Goal: Task Accomplishment & Management: Manage account settings

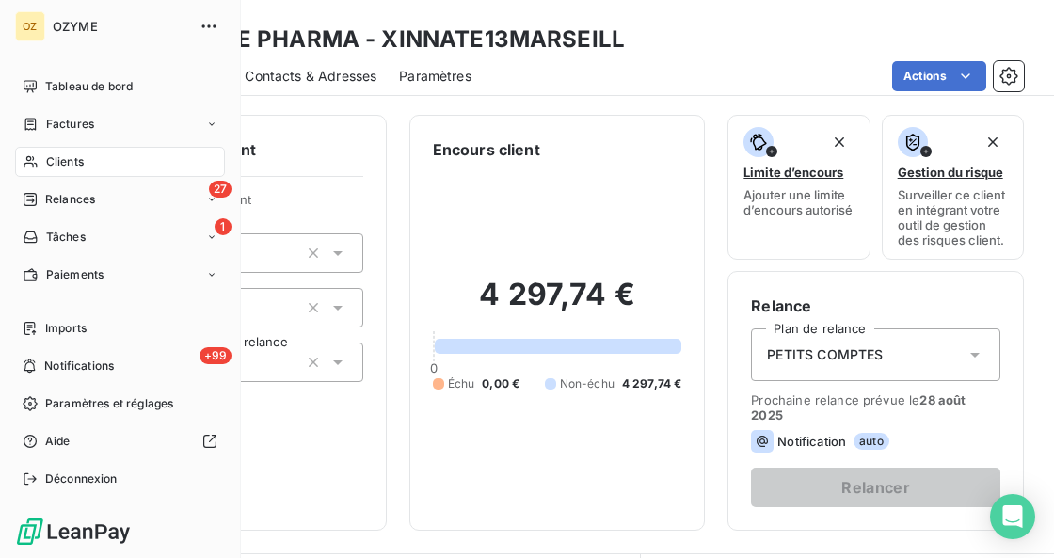
click at [41, 169] on div "Clients" at bounding box center [120, 162] width 210 height 30
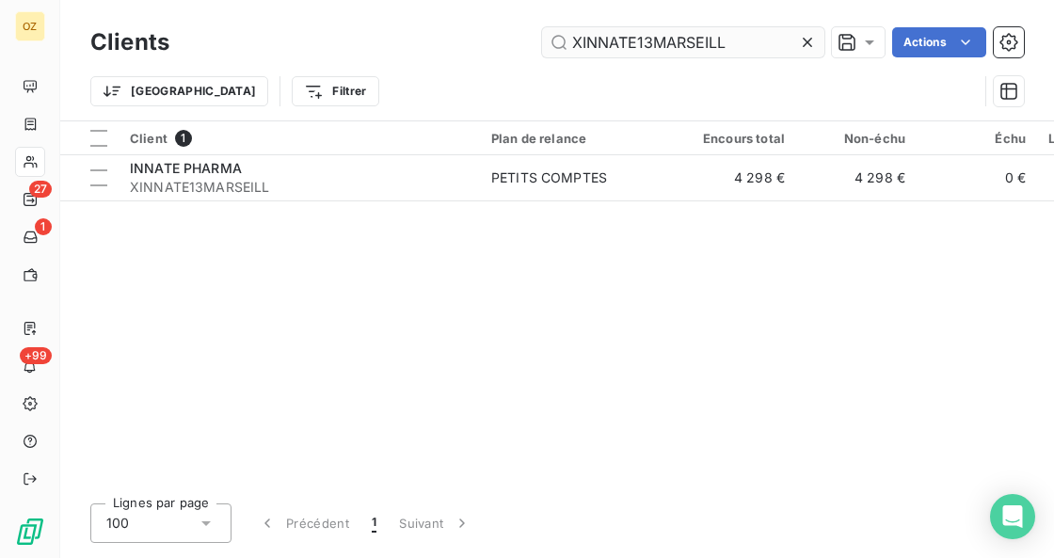
click at [740, 49] on input "XINNATE13MARSEILL" at bounding box center [683, 42] width 282 height 30
type input "541057"
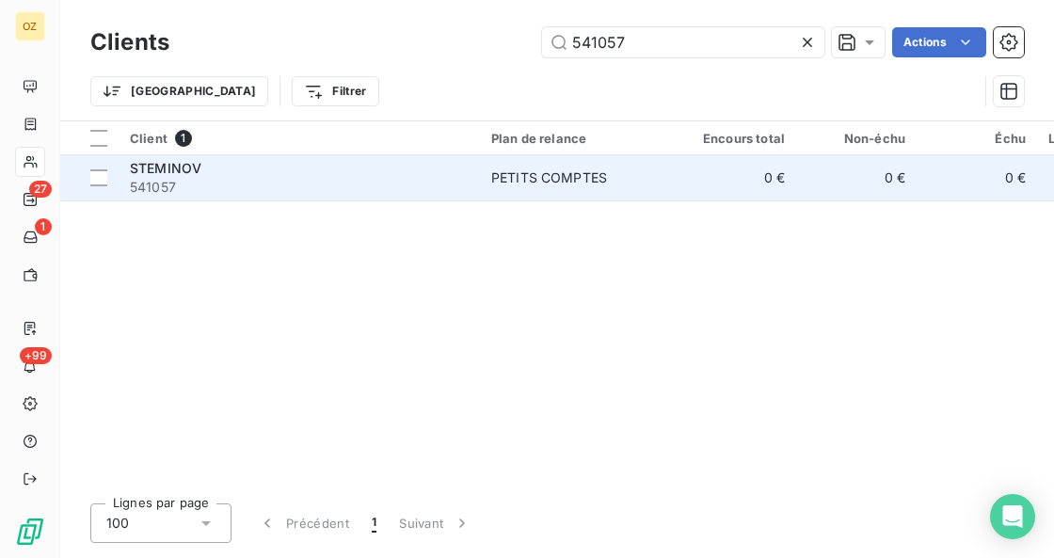
click at [154, 171] on span "STEMINOV" at bounding box center [166, 168] width 72 height 16
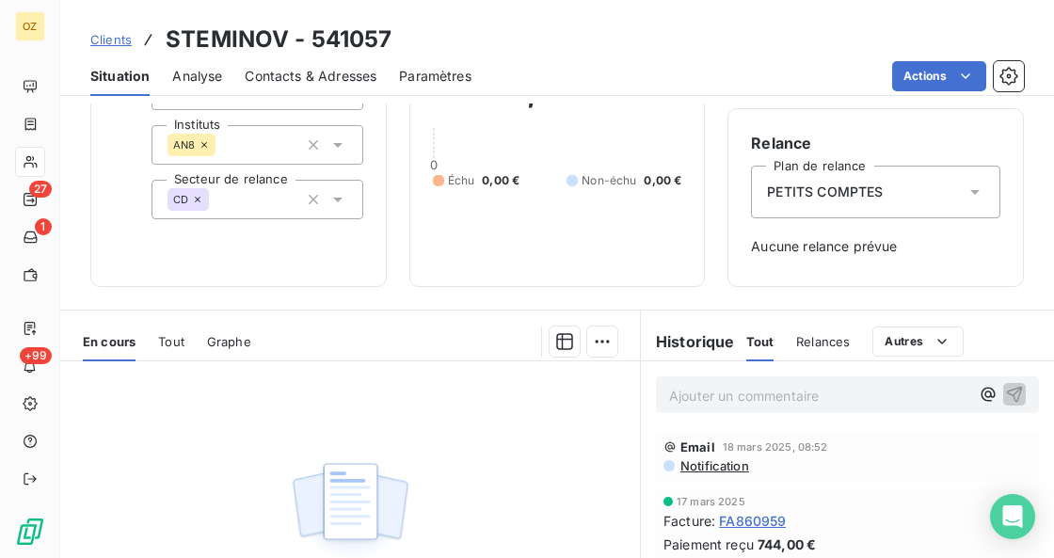
scroll to position [188, 0]
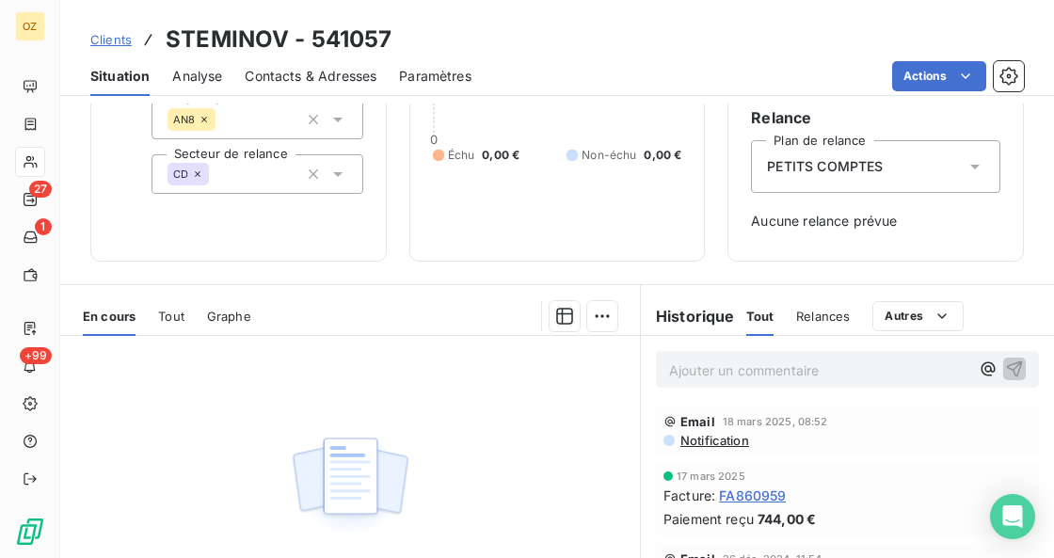
click at [152, 327] on div "En cours Tout Graphe" at bounding box center [350, 316] width 580 height 40
click at [171, 320] on span "Tout" at bounding box center [171, 316] width 26 height 15
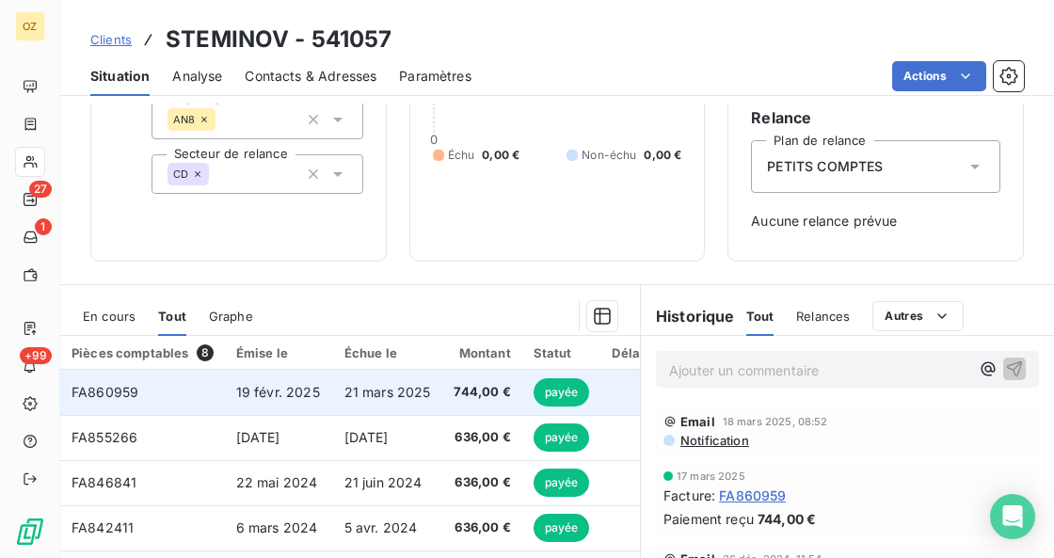
click at [183, 393] on td "FA860959" at bounding box center [142, 392] width 165 height 45
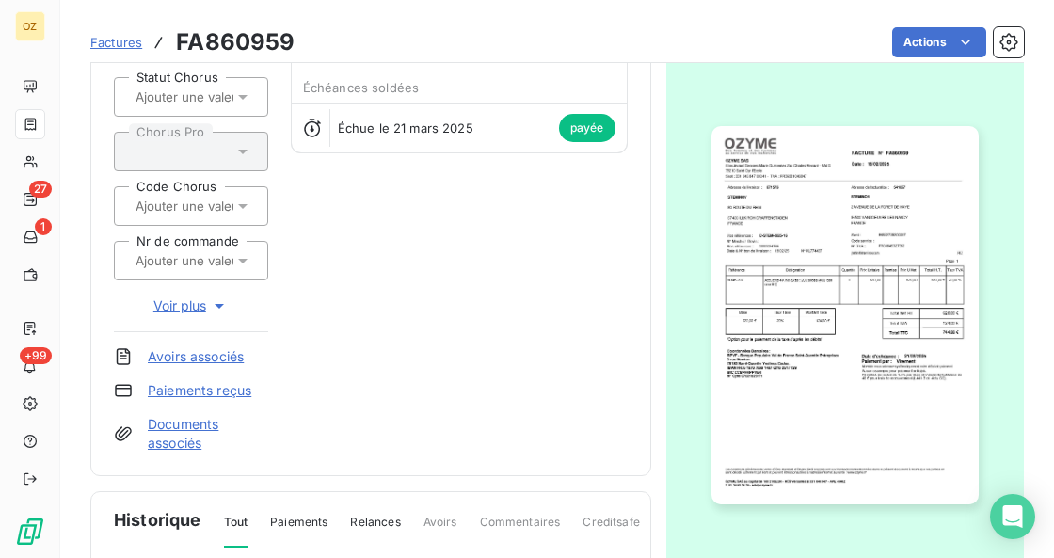
scroll to position [126, 0]
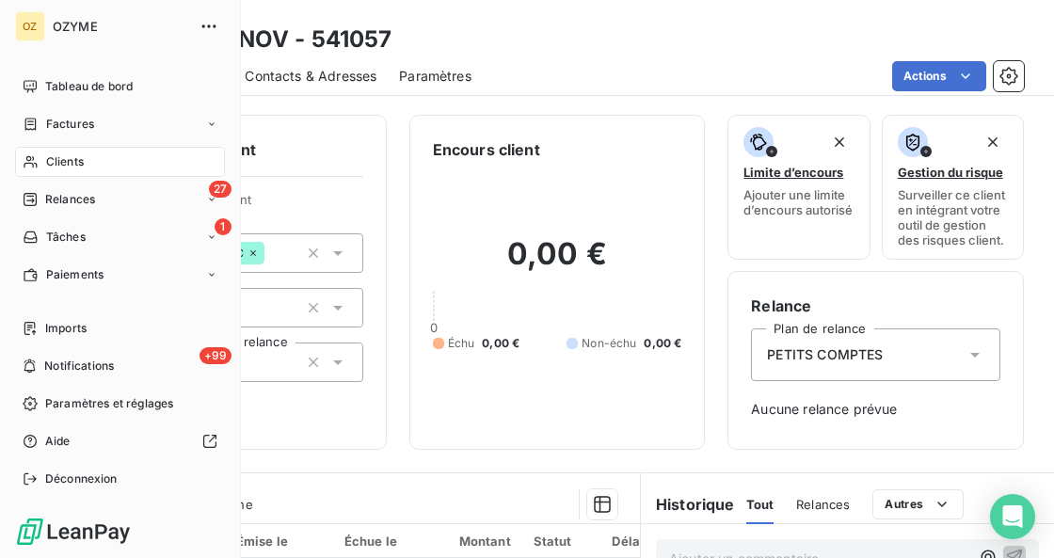
click at [60, 161] on span "Clients" at bounding box center [65, 161] width 38 height 17
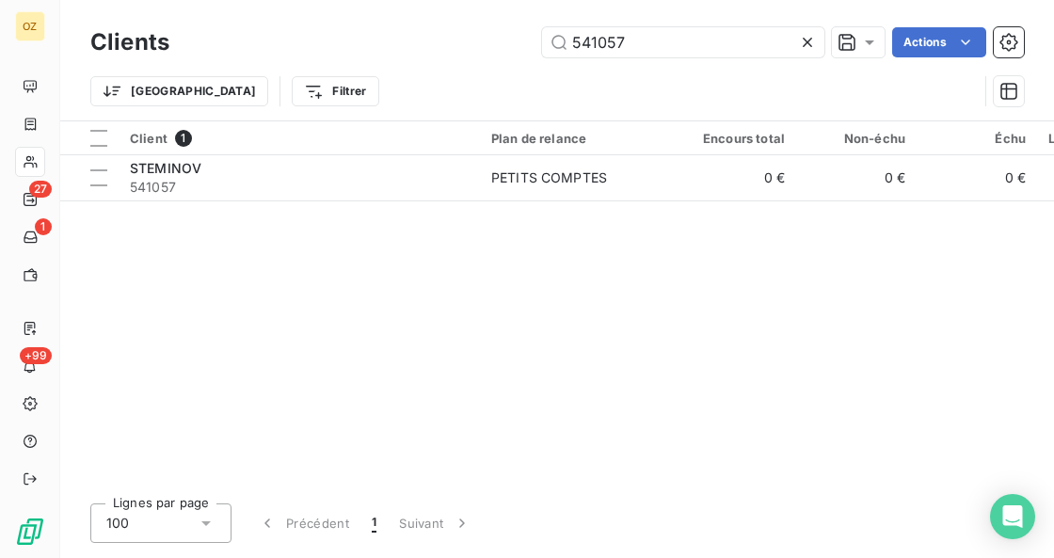
click at [799, 38] on icon at bounding box center [807, 42] width 19 height 19
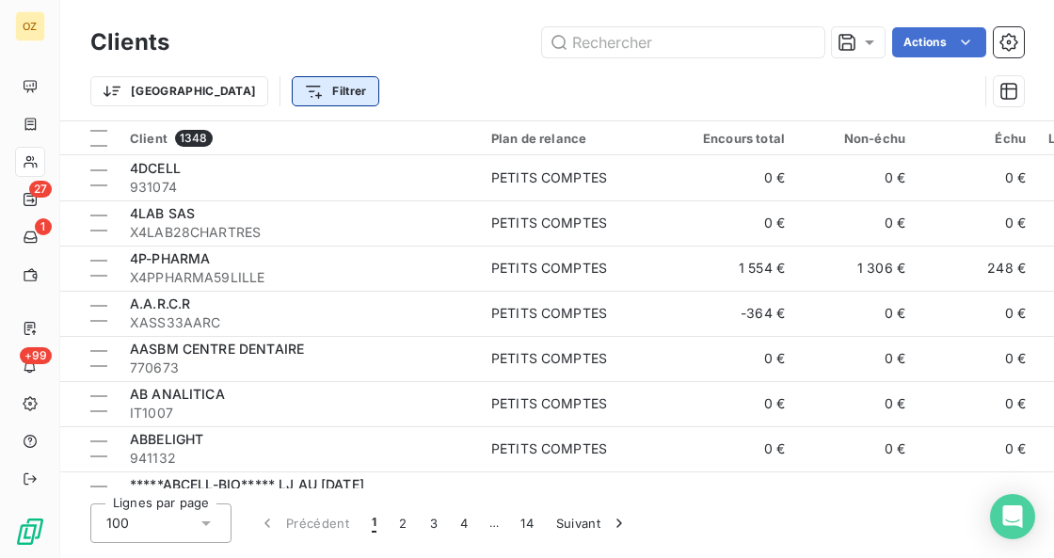
click at [251, 83] on html "OZ 27 1 +99 Clients Actions Trier Filtrer Client 1348 Plan de relance Encours t…" at bounding box center [527, 279] width 1054 height 558
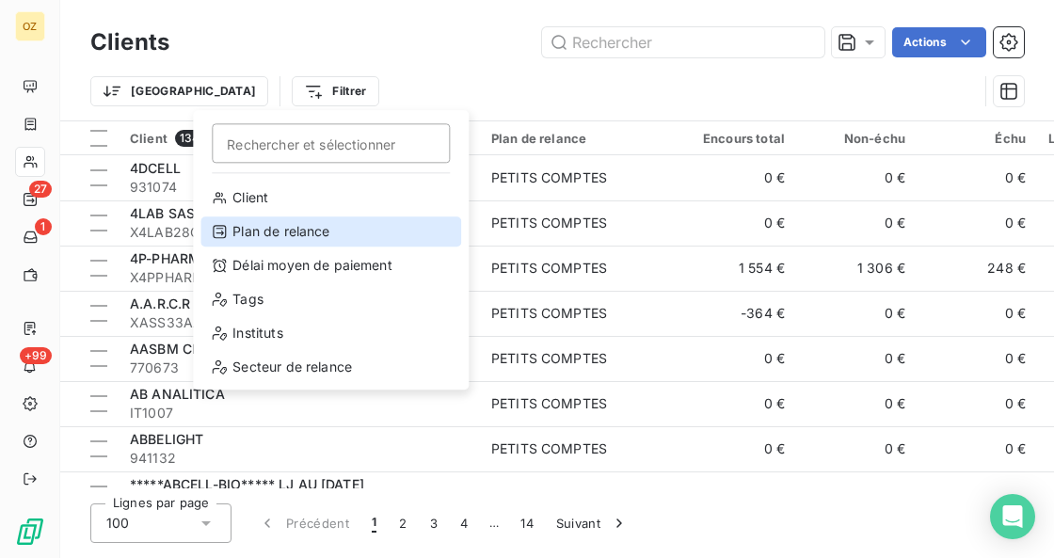
click at [290, 220] on div "Plan de relance" at bounding box center [330, 231] width 261 height 30
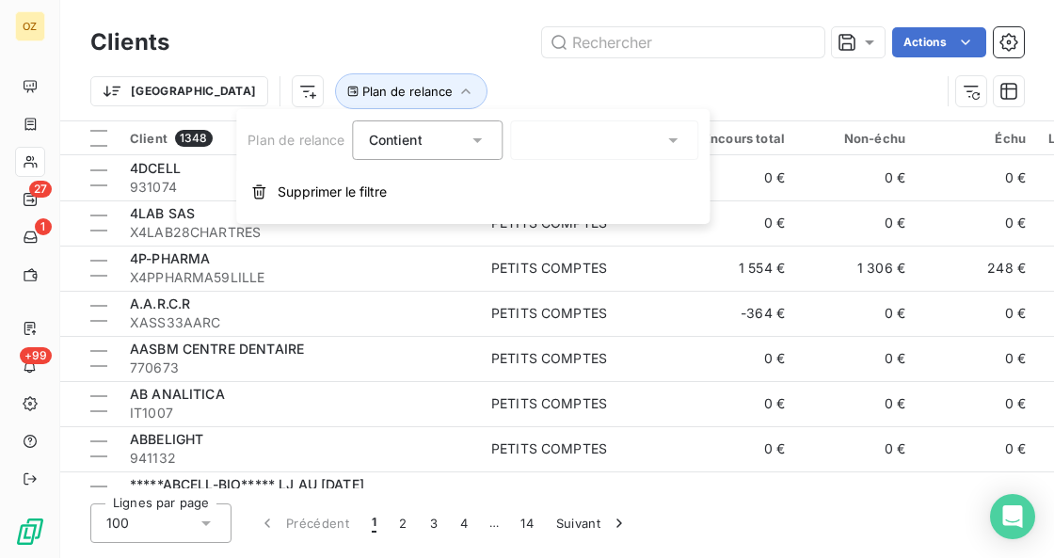
click at [581, 136] on div at bounding box center [605, 140] width 188 height 40
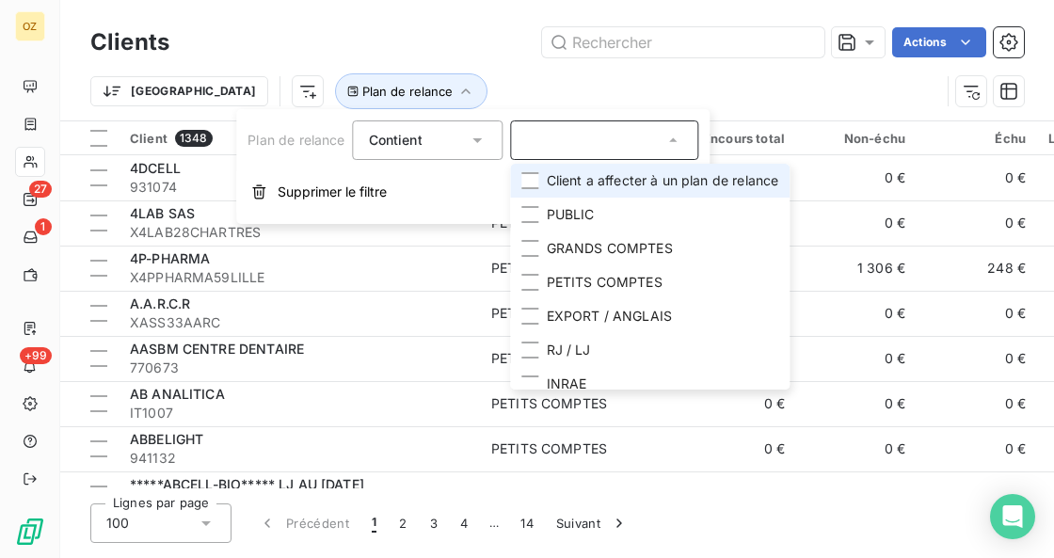
click at [593, 190] on li "Client a affecter à un plan de relance" at bounding box center [650, 181] width 279 height 34
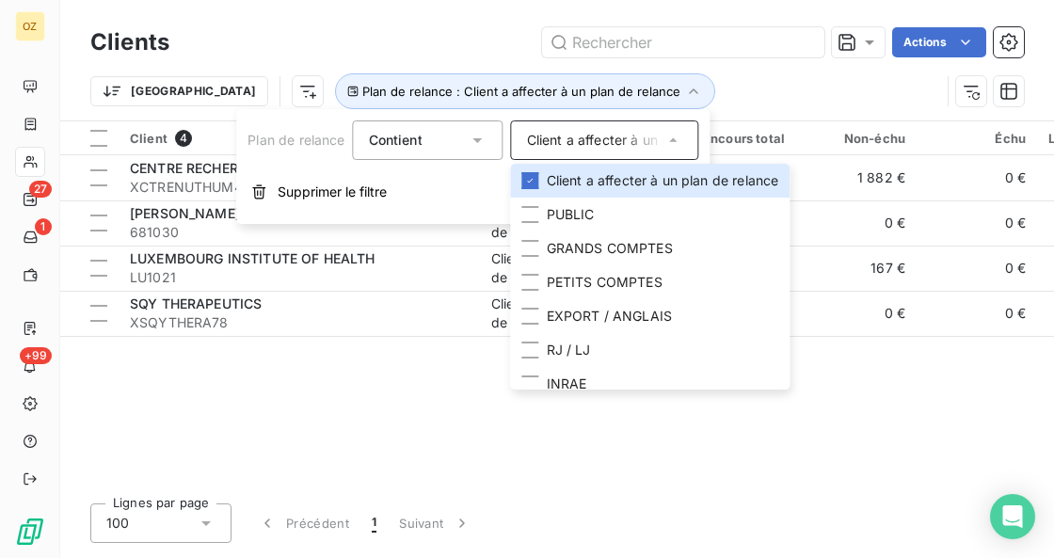
click at [222, 412] on div "Client 4 Plan de relance Encours total Non-échu Échu Limite d’encours Délai moy…" at bounding box center [557, 304] width 994 height 367
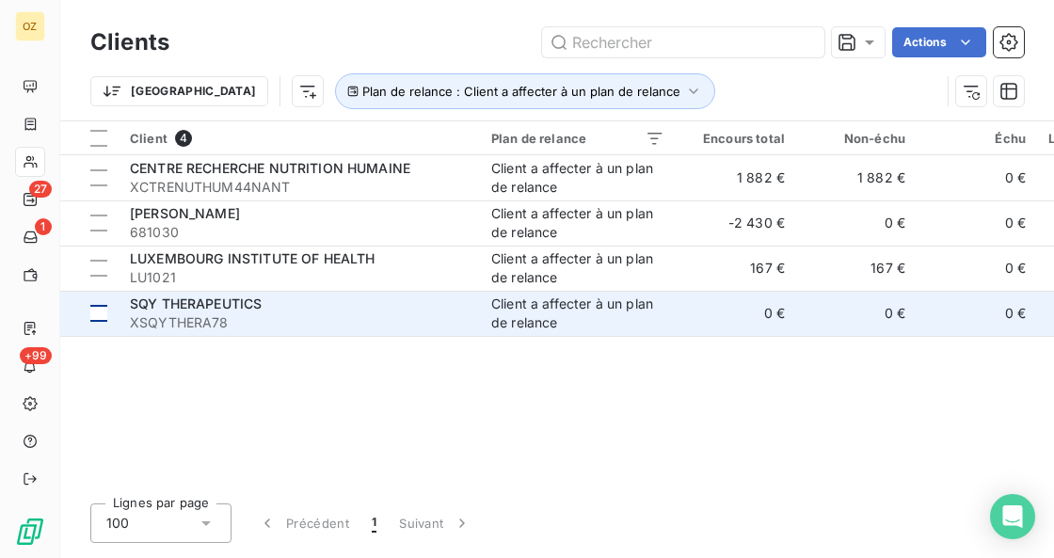
click at [96, 309] on div at bounding box center [98, 313] width 17 height 17
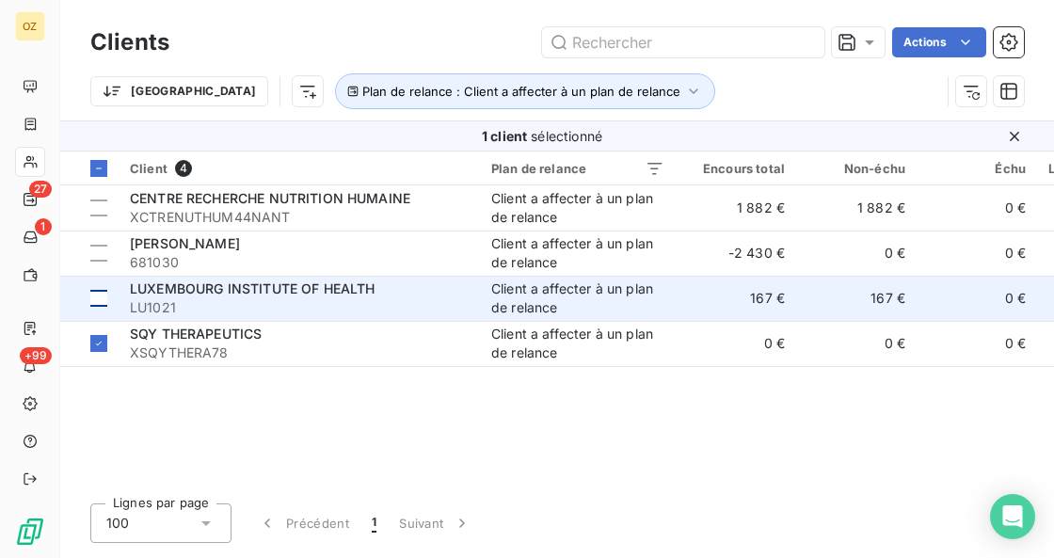
click at [94, 295] on div at bounding box center [98, 298] width 17 height 17
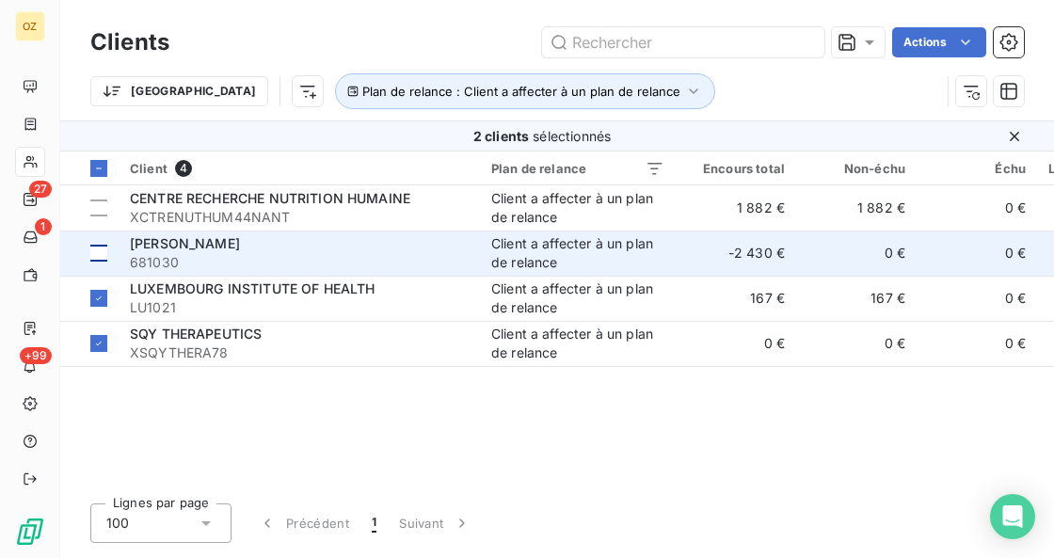
click at [97, 259] on div at bounding box center [98, 253] width 17 height 17
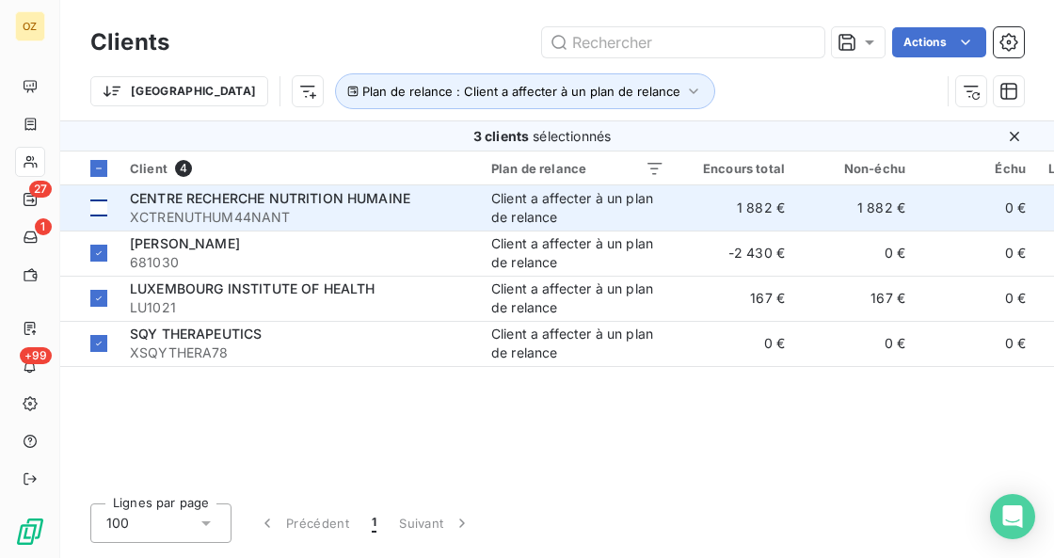
click at [99, 214] on div at bounding box center [98, 207] width 17 height 17
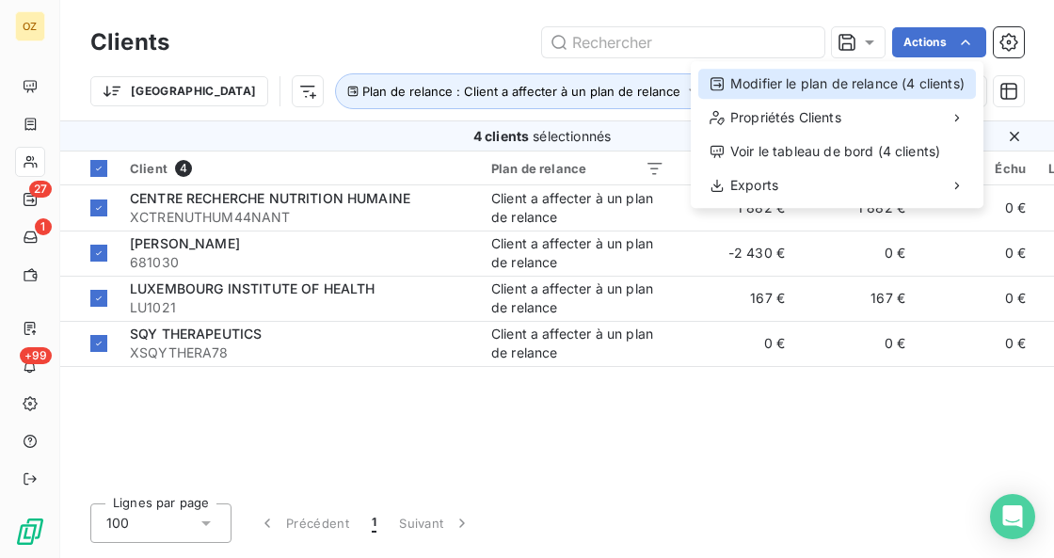
click at [945, 81] on div "Modifier le plan de relance (4 clients)" at bounding box center [837, 84] width 278 height 30
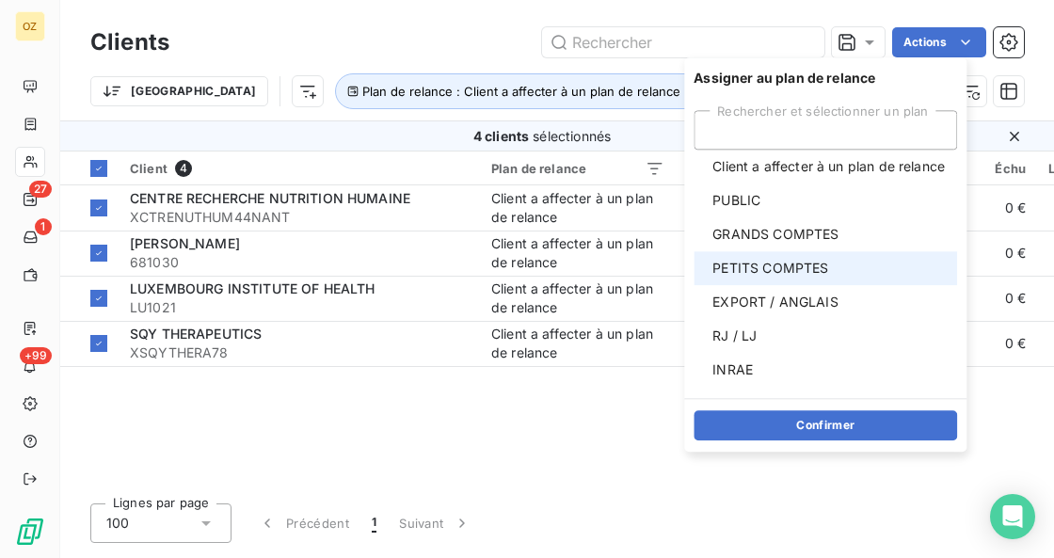
click at [705, 268] on div at bounding box center [705, 268] width 0 height 0
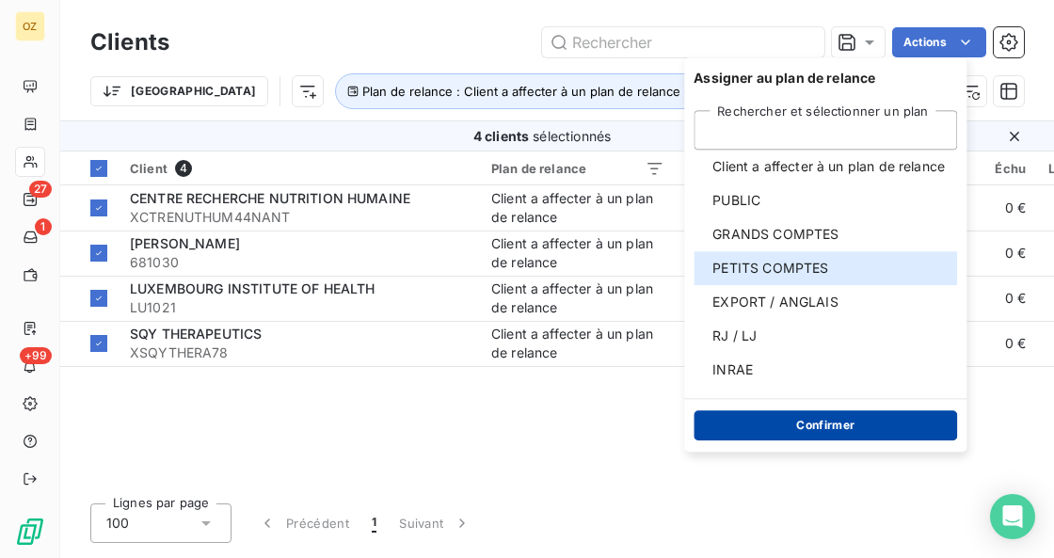
click at [818, 424] on button "Confirmer" at bounding box center [824, 425] width 263 height 30
